Goal: Information Seeking & Learning: Learn about a topic

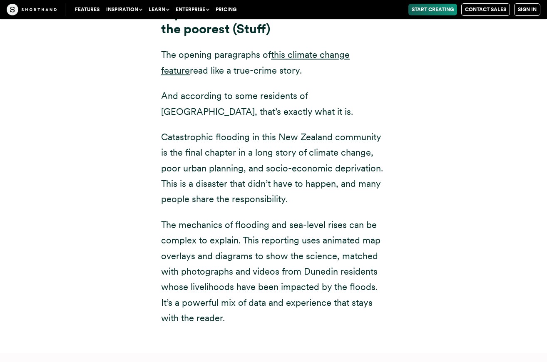
click at [277, 246] on p "The mechanics of flooding and sea-level rises can be complex to explain. This r…" at bounding box center [273, 271] width 225 height 109
click at [160, 117] on div "Down under: the community most-exposed to sea-level rise is also one of the poo…" at bounding box center [274, 172] width 258 height 362
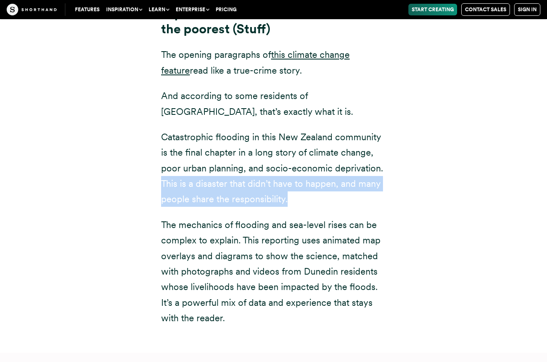
drag, startPoint x: 180, startPoint y: 117, endPoint x: 391, endPoint y: 125, distance: 211.3
click at [391, 125] on div "Down under: the community most-exposed to sea-level rise is also one of the poo…" at bounding box center [274, 172] width 258 height 362
copy p "This is a disaster that didn’t have to happen, and many people share the respon…"
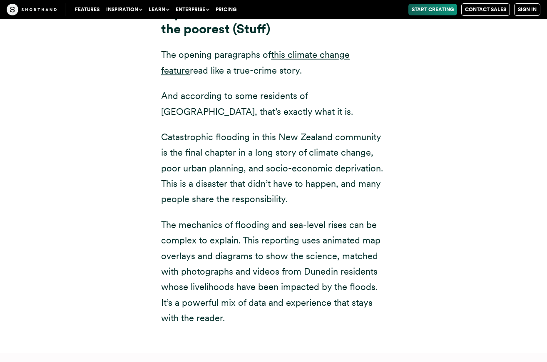
click at [445, 189] on div "Down under: the community most-exposed to sea-level rise is also one of the poo…" at bounding box center [273, 167] width 516 height 372
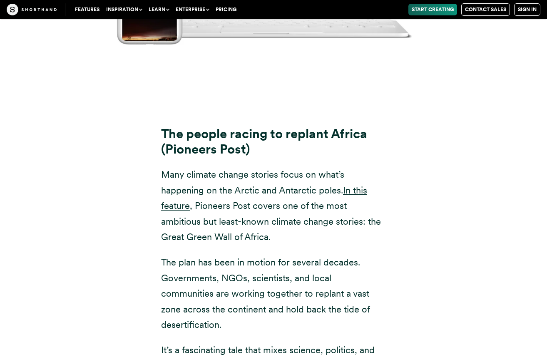
scroll to position [9425, 0]
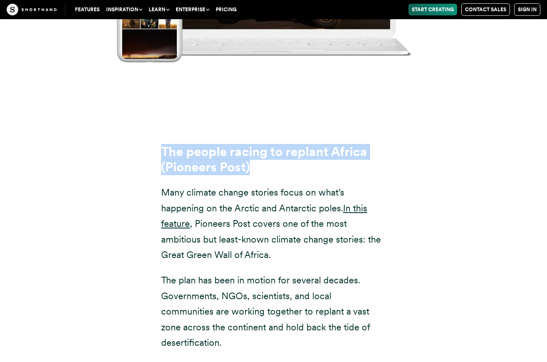
drag, startPoint x: 162, startPoint y: 38, endPoint x: 382, endPoint y: 54, distance: 219.7
click at [382, 145] on h3 "The people racing to replant Africa (Pioneers Post)" at bounding box center [273, 160] width 225 height 31
copy strong "The people racing to replant Africa (Pioneers Post)"
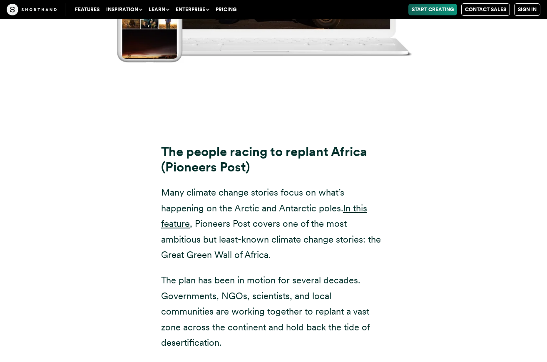
click at [439, 162] on div "The people racing to replant Africa (Pioneers Post) Many climate change stories…" at bounding box center [273, 284] width 516 height 299
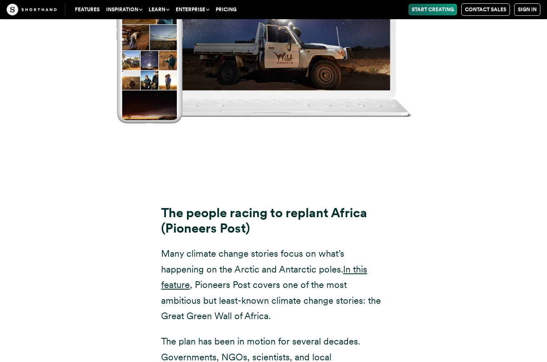
scroll to position [9410, 0]
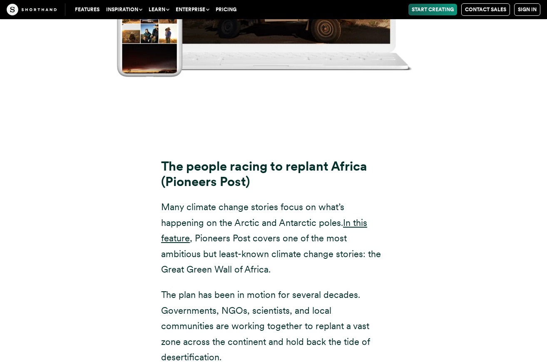
drag, startPoint x: 160, startPoint y: 92, endPoint x: 381, endPoint y: 150, distance: 228.5
click at [381, 159] on div "The people racing to replant Africa (Pioneers Post) Many climate change stories…" at bounding box center [274, 298] width 258 height 279
copy p "Many climate change stories focus on what’s happening on the Arctic and Antarct…"
